Goal: Find specific page/section: Find specific page/section

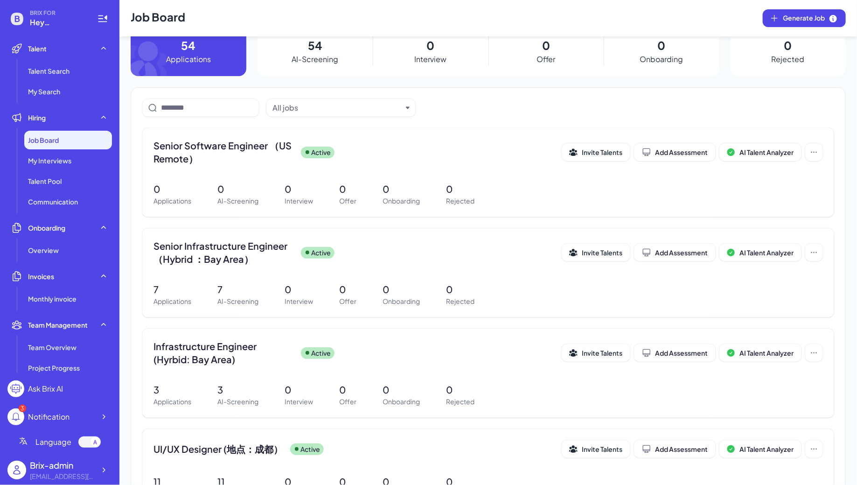
scroll to position [158, 0]
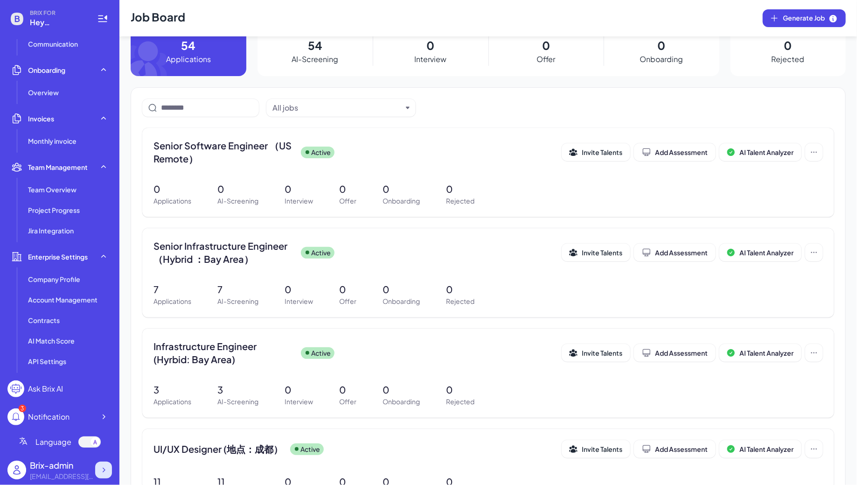
click at [104, 466] on icon at bounding box center [103, 469] width 9 height 9
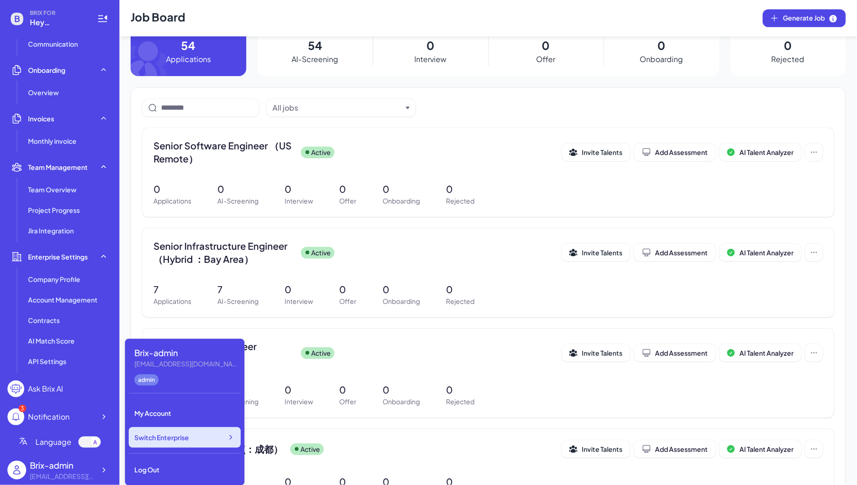
click at [175, 434] on span "Switch Enterprise" at bounding box center [161, 436] width 55 height 9
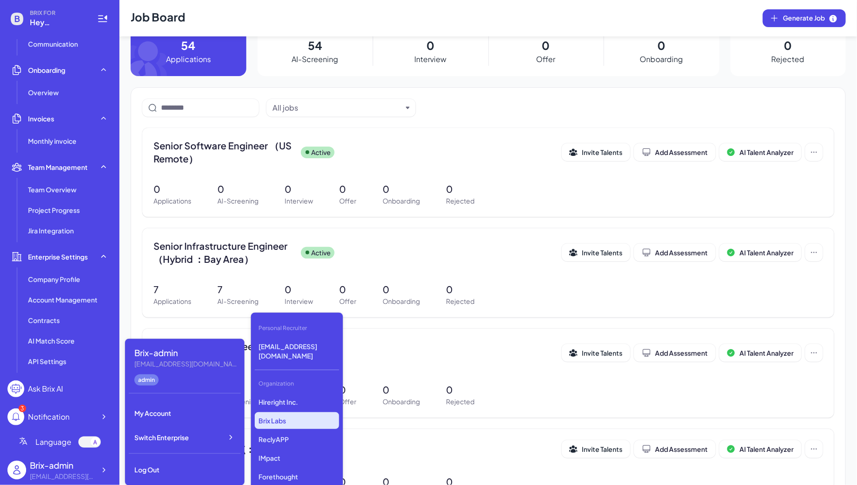
scroll to position [2349, 0]
click at [280, 432] on p "Revolve" at bounding box center [297, 440] width 84 height 17
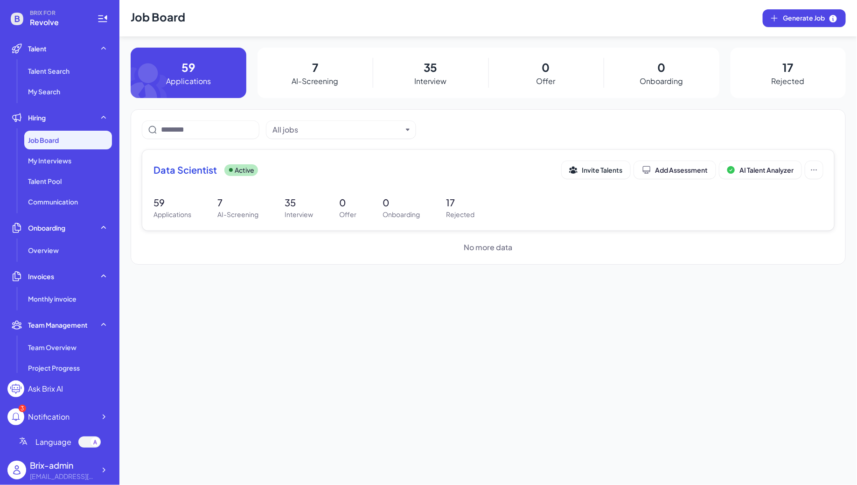
click at [236, 170] on p "Active" at bounding box center [245, 170] width 20 height 10
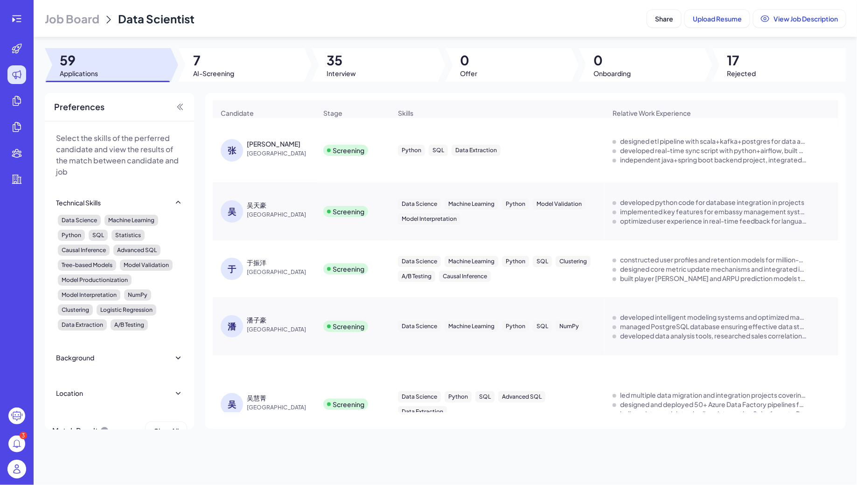
click at [256, 144] on div "[PERSON_NAME]" at bounding box center [274, 143] width 54 height 9
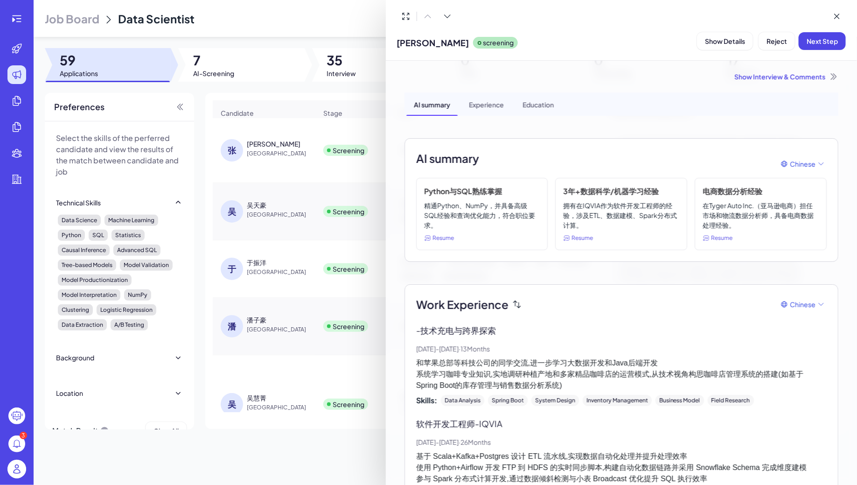
click at [244, 211] on div at bounding box center [428, 242] width 857 height 485
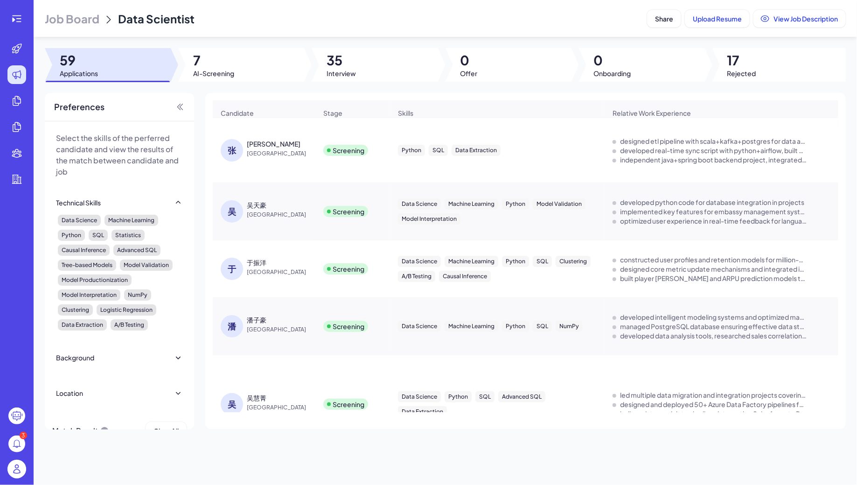
click at [260, 211] on span "[GEOGRAPHIC_DATA]" at bounding box center [282, 214] width 70 height 9
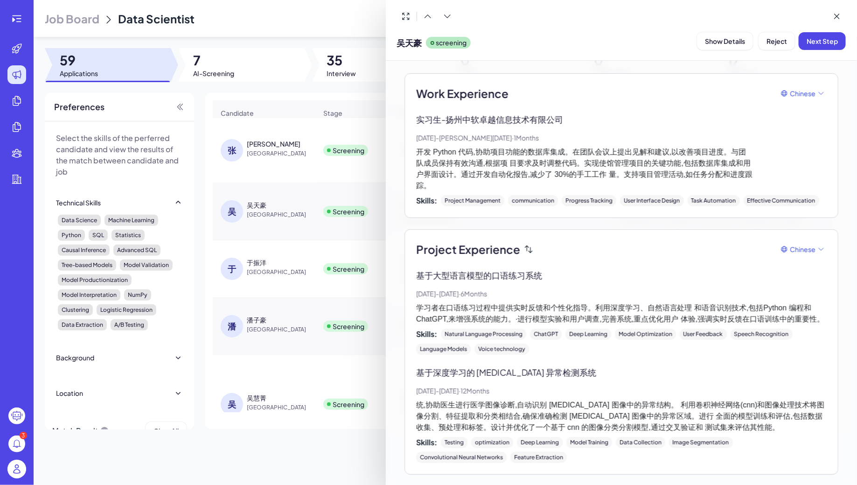
scroll to position [351, 0]
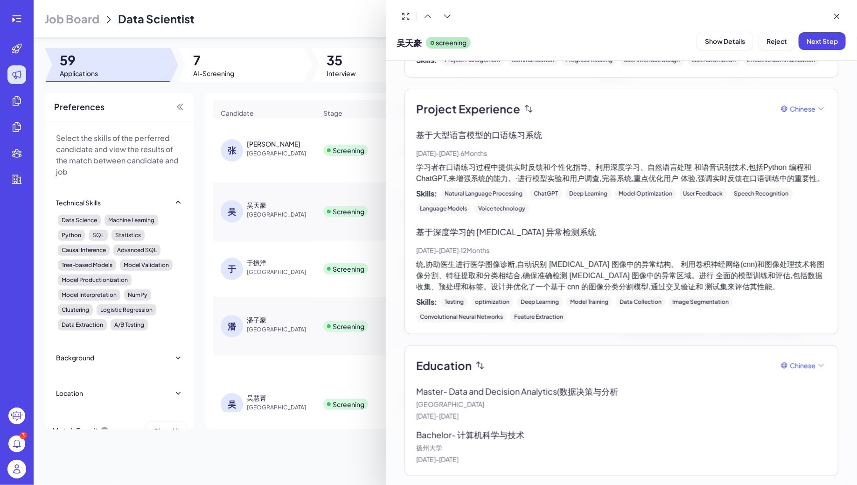
click at [318, 170] on div at bounding box center [428, 242] width 857 height 485
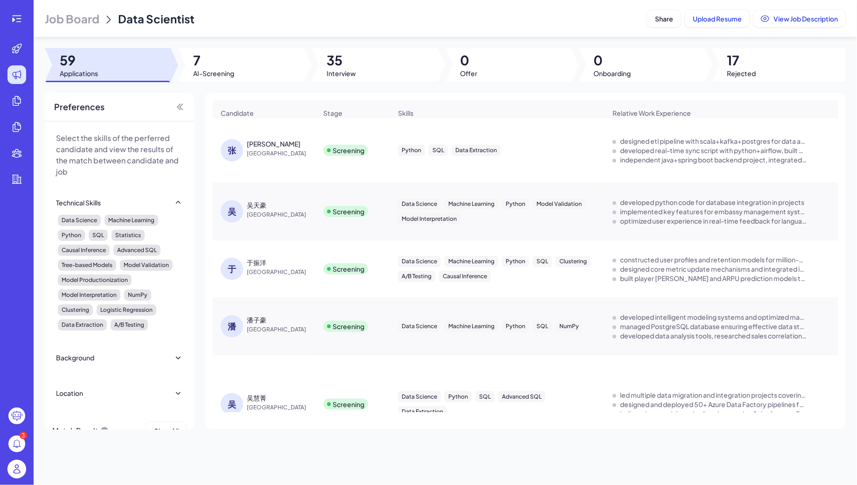
scroll to position [0, 615]
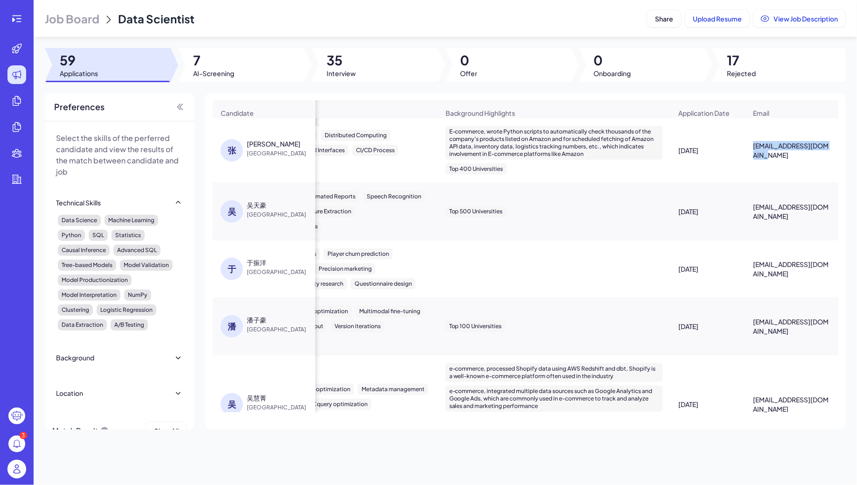
drag, startPoint x: 754, startPoint y: 144, endPoint x: 768, endPoint y: 153, distance: 17.0
click at [768, 153] on span "[EMAIL_ADDRESS][DOMAIN_NAME]" at bounding box center [791, 150] width 77 height 19
copy span "[EMAIL_ADDRESS][DOMAIN_NAME]"
